Goal: Information Seeking & Learning: Learn about a topic

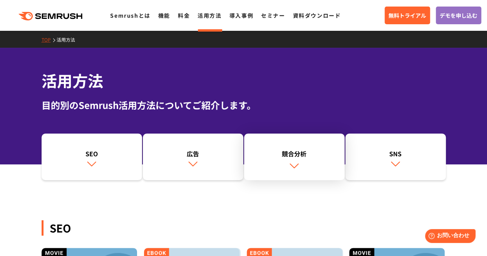
click at [286, 171] on link "競合分析" at bounding box center [294, 157] width 101 height 47
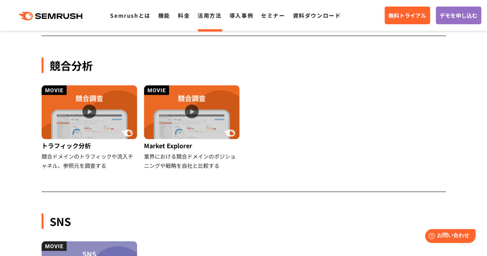
scroll to position [683, 0]
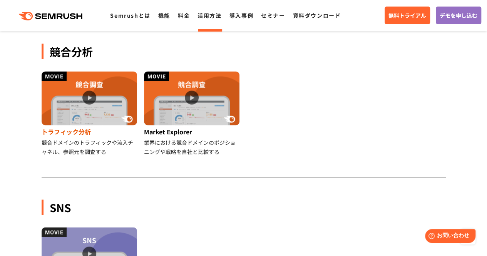
click at [104, 145] on div "競合ドメインのトラフィックや流入チャネル、参照元を調査する" at bounding box center [90, 147] width 97 height 18
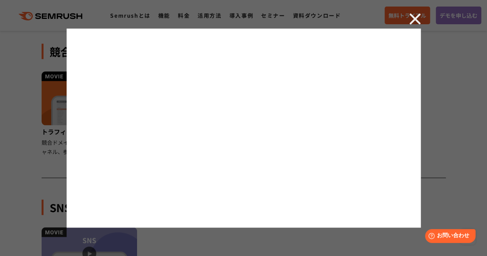
click at [412, 18] on img at bounding box center [416, 19] width 12 height 12
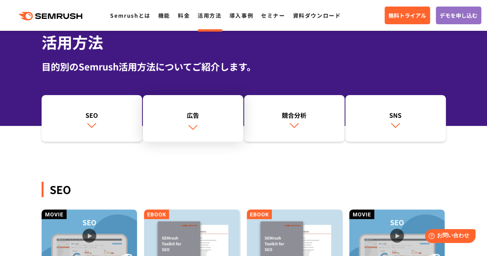
scroll to position [0, 0]
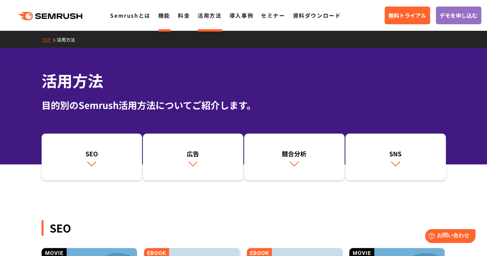
drag, startPoint x: 154, startPoint y: 13, endPoint x: 162, endPoint y: 13, distance: 7.7
click at [160, 13] on ul "Semrushとは 機能 料金 活用方法 導入事例 セミナー 資料ダウンロード" at bounding box center [229, 15] width 239 height 10
click at [162, 13] on link "機能" at bounding box center [164, 16] width 12 height 8
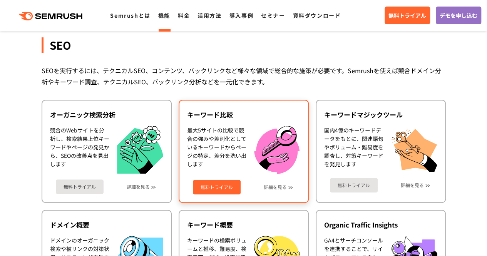
scroll to position [154, 0]
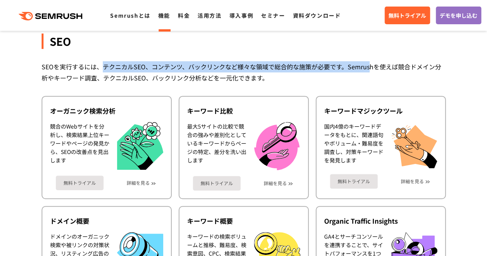
drag, startPoint x: 101, startPoint y: 66, endPoint x: 369, endPoint y: 66, distance: 267.8
click at [369, 66] on div "SEOを実行するには、テクニカルSEO、コンテンツ、バックリンクなど様々な領域で総合的な施策が必要です。Semrushを使えば競合ドメイン分析やキーワード調査…" at bounding box center [244, 72] width 405 height 22
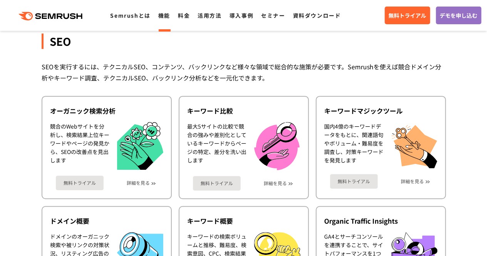
drag, startPoint x: 105, startPoint y: 79, endPoint x: 178, endPoint y: 78, distance: 73.2
click at [178, 78] on div "SEOを実行するには、テクニカルSEO、コンテンツ、バックリンクなど様々な領域で総合的な施策が必要です。Semrushを使えば競合ドメイン分析やキーワード調査…" at bounding box center [244, 72] width 405 height 22
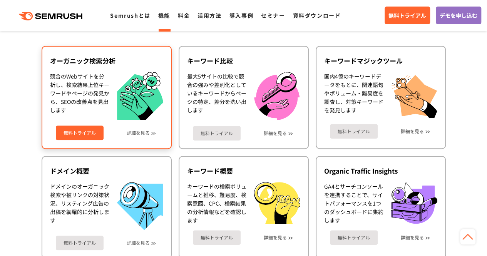
scroll to position [193, 0]
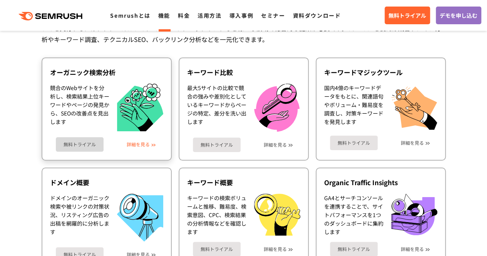
click at [137, 144] on link "詳細を見る" at bounding box center [138, 144] width 23 height 5
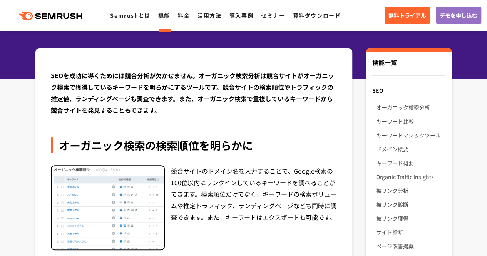
scroll to position [77, 0]
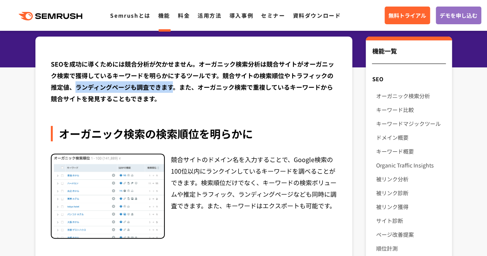
drag, startPoint x: 77, startPoint y: 88, endPoint x: 173, endPoint y: 86, distance: 96.4
click at [173, 86] on div "SEOを成功に導くためには競合分析が欠かせません。オーガニック検索分析は競合サイトがオーガニック検索で獲得しているキーワードを明らかにするツールです。競合サイ…" at bounding box center [194, 81] width 287 height 46
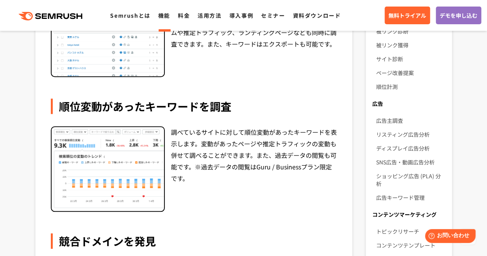
scroll to position [270, 0]
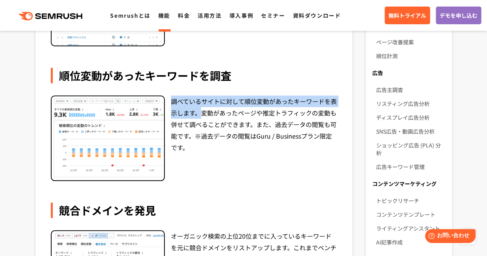
drag, startPoint x: 170, startPoint y: 100, endPoint x: 203, endPoint y: 114, distance: 36.4
click at [203, 114] on div "調べているサイトに対して順位変動があったキーワードを表示します。変動があったページや推定トラフィックの変動も併せて調べることができます。また、過去データの閲覧…" at bounding box center [194, 139] width 287 height 86
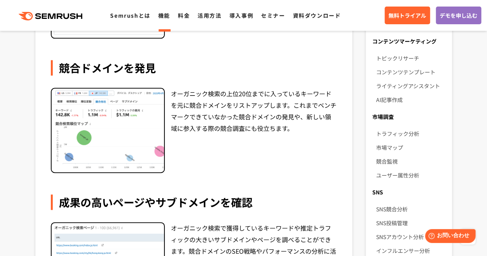
scroll to position [424, 0]
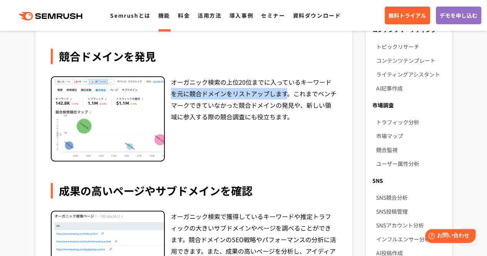
drag, startPoint x: 171, startPoint y: 96, endPoint x: 289, endPoint y: 98, distance: 118.3
click at [289, 98] on div "オーガニック検索の上位20位までに入っているキーワードを元に競合ドメインをリストアップします。これまでベンチマークできていなかった競合ドメインの発見や、新しい…" at bounding box center [254, 119] width 166 height 86
click at [281, 114] on div "オーガニック検索の上位20位までに入っているキーワードを元に競合ドメインをリストアップします。これまでベンチマークできていなかった競合ドメインの発見や、新しい…" at bounding box center [254, 119] width 166 height 86
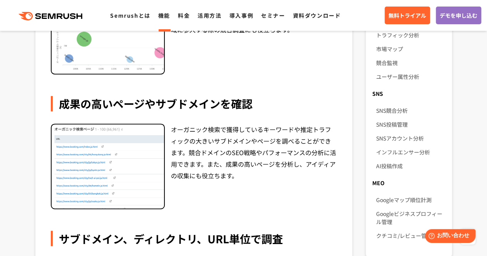
scroll to position [539, 0]
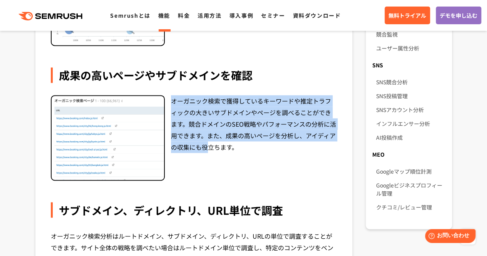
drag, startPoint x: 173, startPoint y: 100, endPoint x: 204, endPoint y: 147, distance: 56.6
click at [204, 147] on div "オーガニック検索で獲得しているキーワードや推定トラフィックの大きいサブドメインやページを調べることができます。競合ドメインのSEO戦略やパフォーマンスの分析に…" at bounding box center [254, 138] width 166 height 86
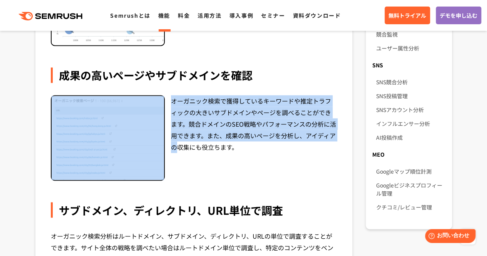
click at [168, 174] on div "オーガニック検索で獲得しているキーワードや推定トラフィックの大きいサブドメインやページを調べることができます。競合ドメインのSEO戦略やパフォーマンスの分析に…" at bounding box center [194, 138] width 287 height 86
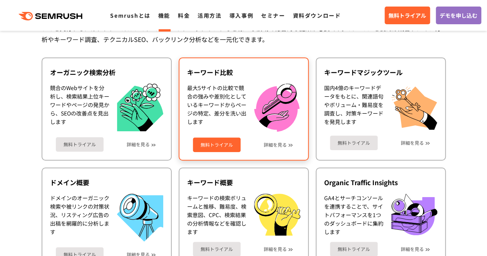
click at [220, 101] on div "最大5サイトの比較で競合の強みや差別化としているキーワードからページの特定、差分を洗い出します" at bounding box center [216, 108] width 59 height 48
click at [222, 71] on div "キーワード比較" at bounding box center [243, 72] width 113 height 9
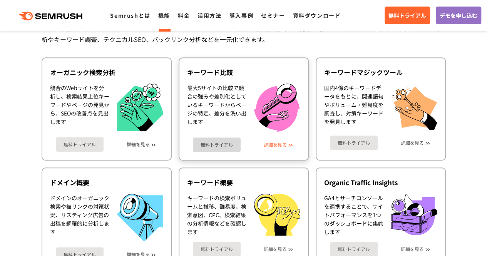
click at [278, 143] on link "詳細を見る" at bounding box center [275, 144] width 23 height 5
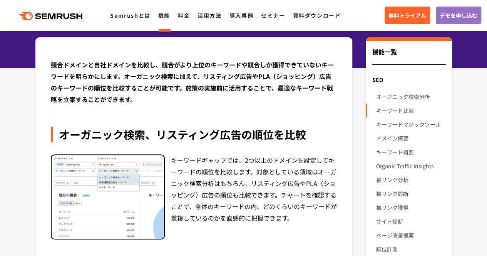
scroll to position [77, 0]
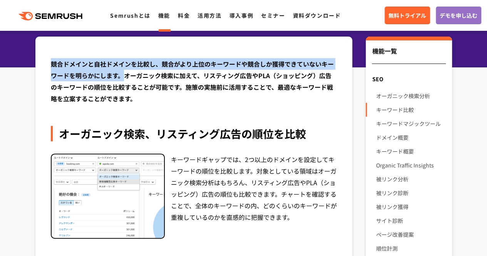
drag, startPoint x: 51, startPoint y: 63, endPoint x: 124, endPoint y: 78, distance: 75.2
click at [124, 78] on div "競合ドメインと自社ドメインを比較し、競合がより上位のキーワードや競合しか獲得できていないキーワードを明らかにします。オーガニック検索に加えて、リスティング広告…" at bounding box center [194, 81] width 287 height 46
click at [124, 76] on div "競合ドメインと自社ドメインを比較し、競合がより上位のキーワードや競合しか獲得できていないキーワードを明らかにします。オーガニック検索に加えて、リスティング広告…" at bounding box center [194, 81] width 287 height 46
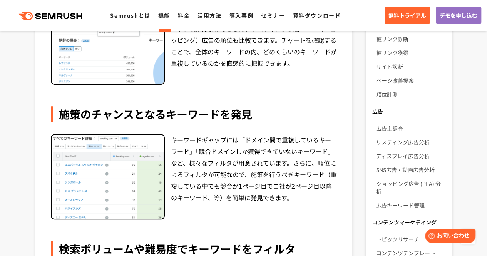
scroll to position [270, 0]
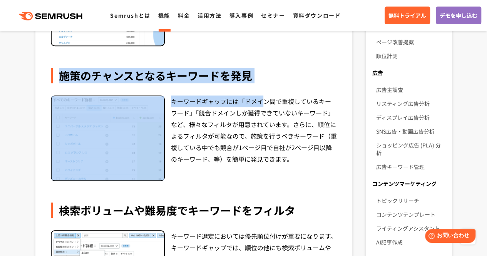
drag, startPoint x: 60, startPoint y: 78, endPoint x: 265, endPoint y: 88, distance: 205.2
click at [265, 88] on div "施策のチャンスとなるキーワードを発見 キーワードギャップには「ドメイン間で重複しているキーワード」「競合ドメインしか獲得できていないキーワード」など、様々なフ…" at bounding box center [194, 124] width 287 height 113
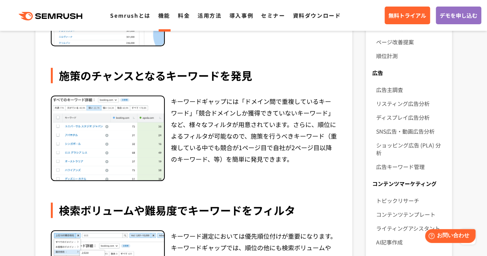
click at [234, 137] on div "キーワードギャップには「ドメイン間で重複しているキーワード」「競合ドメインしか獲得できていないキーワード」など、様々なフィルタが用意されています。さらに、順位…" at bounding box center [254, 139] width 166 height 86
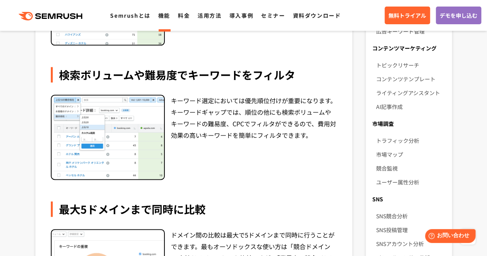
scroll to position [424, 0]
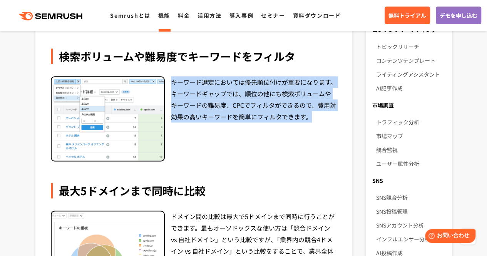
drag, startPoint x: 172, startPoint y: 83, endPoint x: 310, endPoint y: 117, distance: 142.1
click at [310, 117] on div "キーワード選定においては優先順位付けが重要になります。キーワードギャップでは、順位の他にも検索ボリュームやキーワードの難易度、CPCでフィルタができるので、費…" at bounding box center [254, 119] width 166 height 86
click at [272, 137] on div "キーワード選定においては優先順位付けが重要になります。キーワードギャップでは、順位の他にも検索ボリュームやキーワードの難易度、CPCでフィルタができるので、費…" at bounding box center [254, 119] width 166 height 86
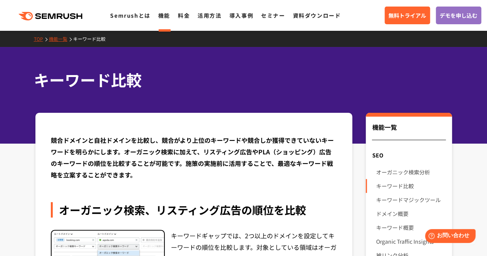
scroll to position [0, 0]
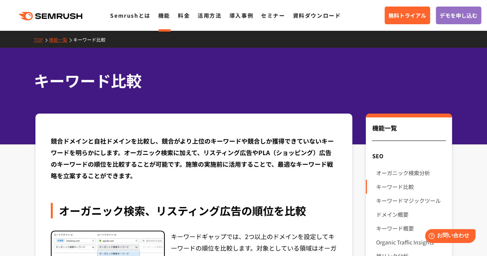
click at [59, 41] on link "機能一覧" at bounding box center [61, 39] width 24 height 7
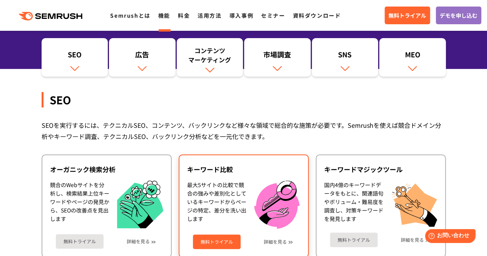
scroll to position [116, 0]
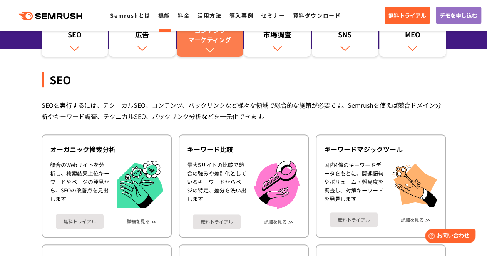
click at [202, 39] on div "コンテンツ マーケティング" at bounding box center [210, 35] width 59 height 18
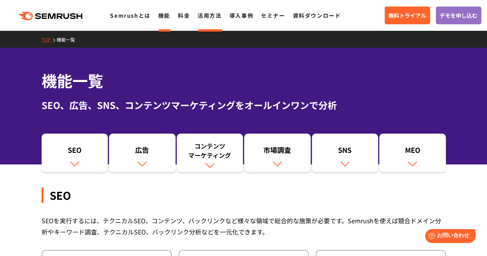
click at [210, 13] on link "活用方法" at bounding box center [210, 16] width 24 height 8
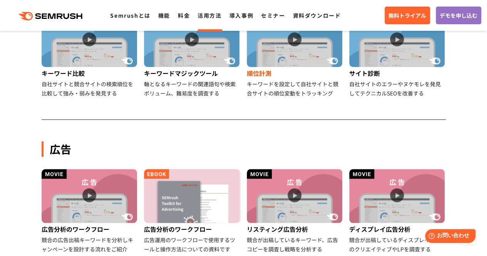
scroll to position [385, 0]
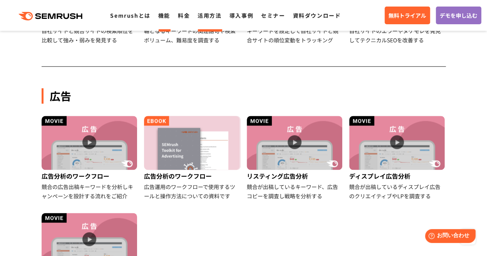
drag, startPoint x: 158, startPoint y: 10, endPoint x: 161, endPoint y: 14, distance: 5.2
click at [158, 10] on div ".cls {fill: #FF642D;} .cls {fill: #FF642D;} Semrushとは 機能 料金 活用方法 導入事例 セミナー 資料ダウ…" at bounding box center [243, 15] width 487 height 23
click at [166, 18] on link "機能" at bounding box center [164, 16] width 12 height 8
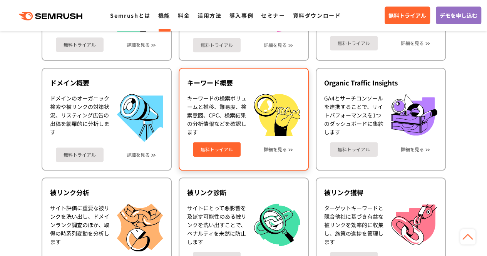
scroll to position [308, 0]
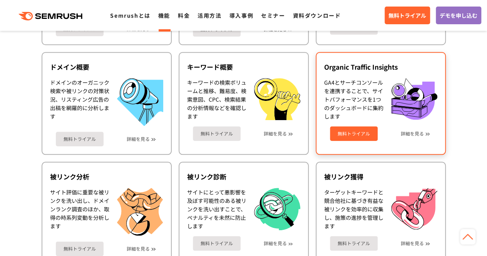
click at [350, 113] on div "GA4とサーチコンソールを連携することで、サイトパフォーマンスを1つのダッシュボードに集約します" at bounding box center [353, 99] width 59 height 42
click at [344, 132] on link "無料トライアル" at bounding box center [354, 133] width 48 height 15
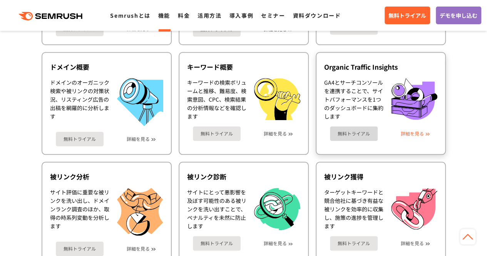
click at [406, 132] on link "詳細を見る" at bounding box center [412, 133] width 23 height 5
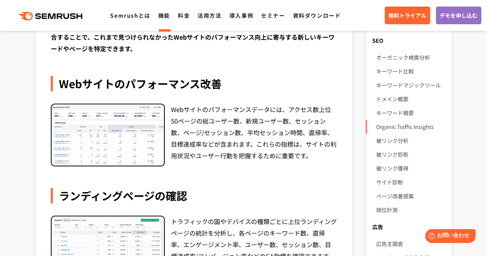
scroll to position [116, 0]
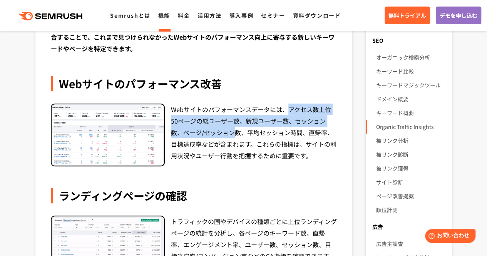
drag, startPoint x: 289, startPoint y: 109, endPoint x: 237, endPoint y: 138, distance: 59.3
click at [235, 136] on div "Webサイトのパフォーマンスデータには、アクセス数上位50ページの総ユーザー数、新規ユーザー数、セッション数、ページ/セッション数、平均セッション時間、直帰率…" at bounding box center [254, 135] width 166 height 63
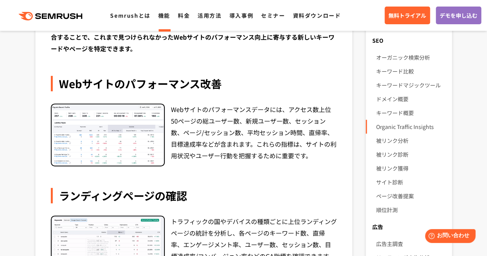
click at [233, 161] on div "Webサイトのパフォーマンスデータには、アクセス数上位50ページの総ユーザー数、新規ユーザー数、セッション数、ページ/セッション数、平均セッション時間、直帰率…" at bounding box center [254, 135] width 166 height 63
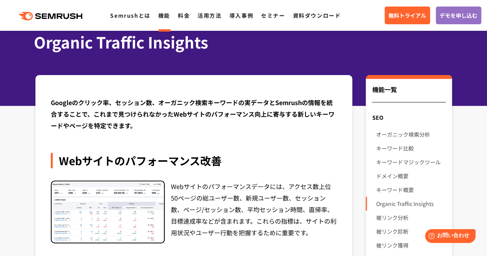
scroll to position [0, 0]
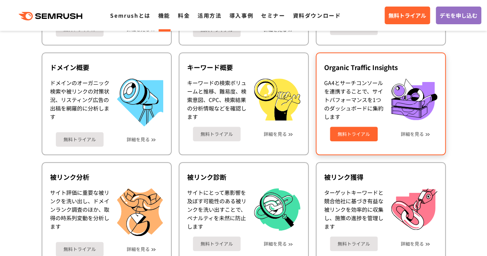
click at [353, 136] on link "無料トライアル" at bounding box center [354, 134] width 48 height 15
